Goal: Navigation & Orientation: Find specific page/section

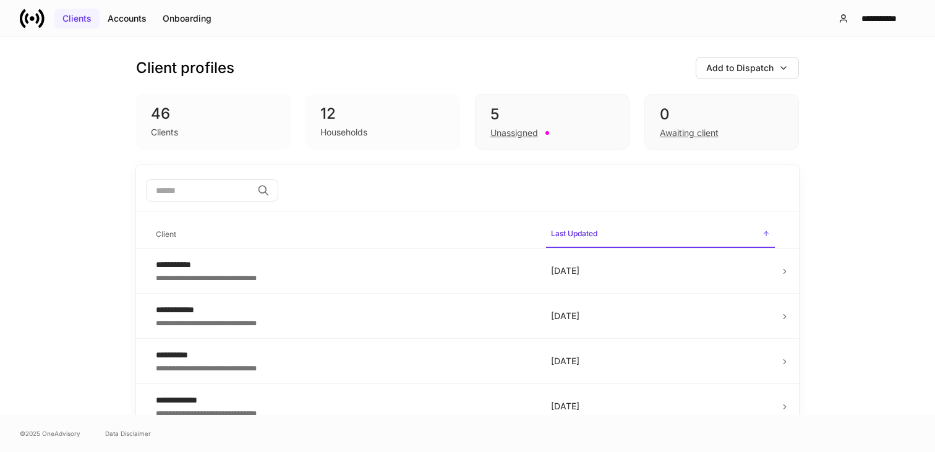
click at [67, 20] on div "Clients" at bounding box center [76, 18] width 29 height 12
click at [185, 14] on div "Onboarding" at bounding box center [187, 18] width 49 height 12
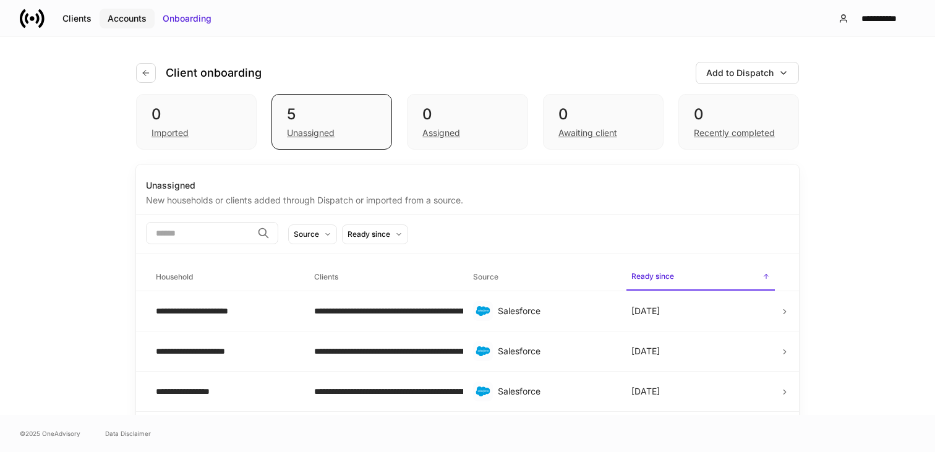
click at [127, 20] on div "Accounts" at bounding box center [127, 18] width 39 height 12
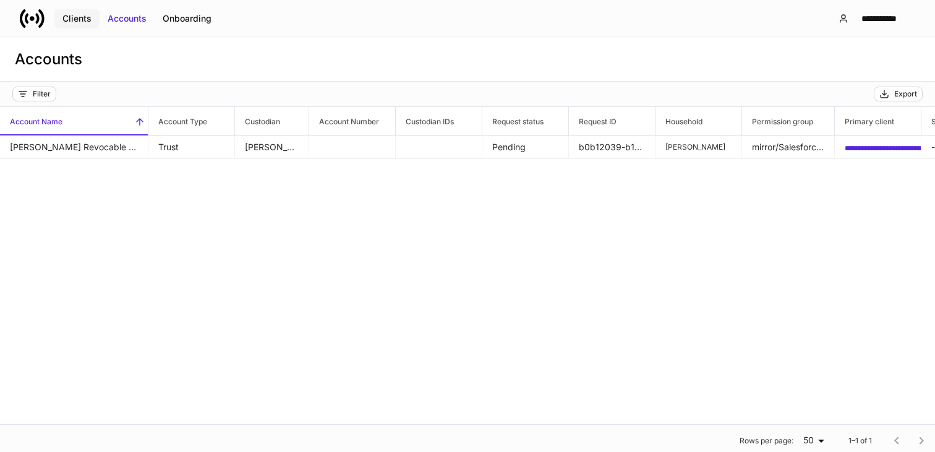
click at [71, 16] on div "Clients" at bounding box center [76, 18] width 29 height 12
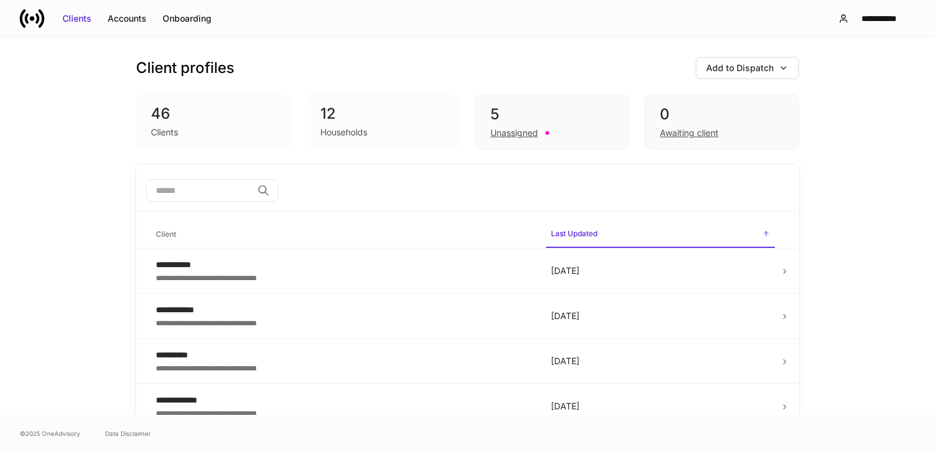
click at [35, 24] on icon at bounding box center [32, 18] width 25 height 25
click at [194, 17] on div "Onboarding" at bounding box center [187, 18] width 49 height 12
